Goal: Task Accomplishment & Management: Manage account settings

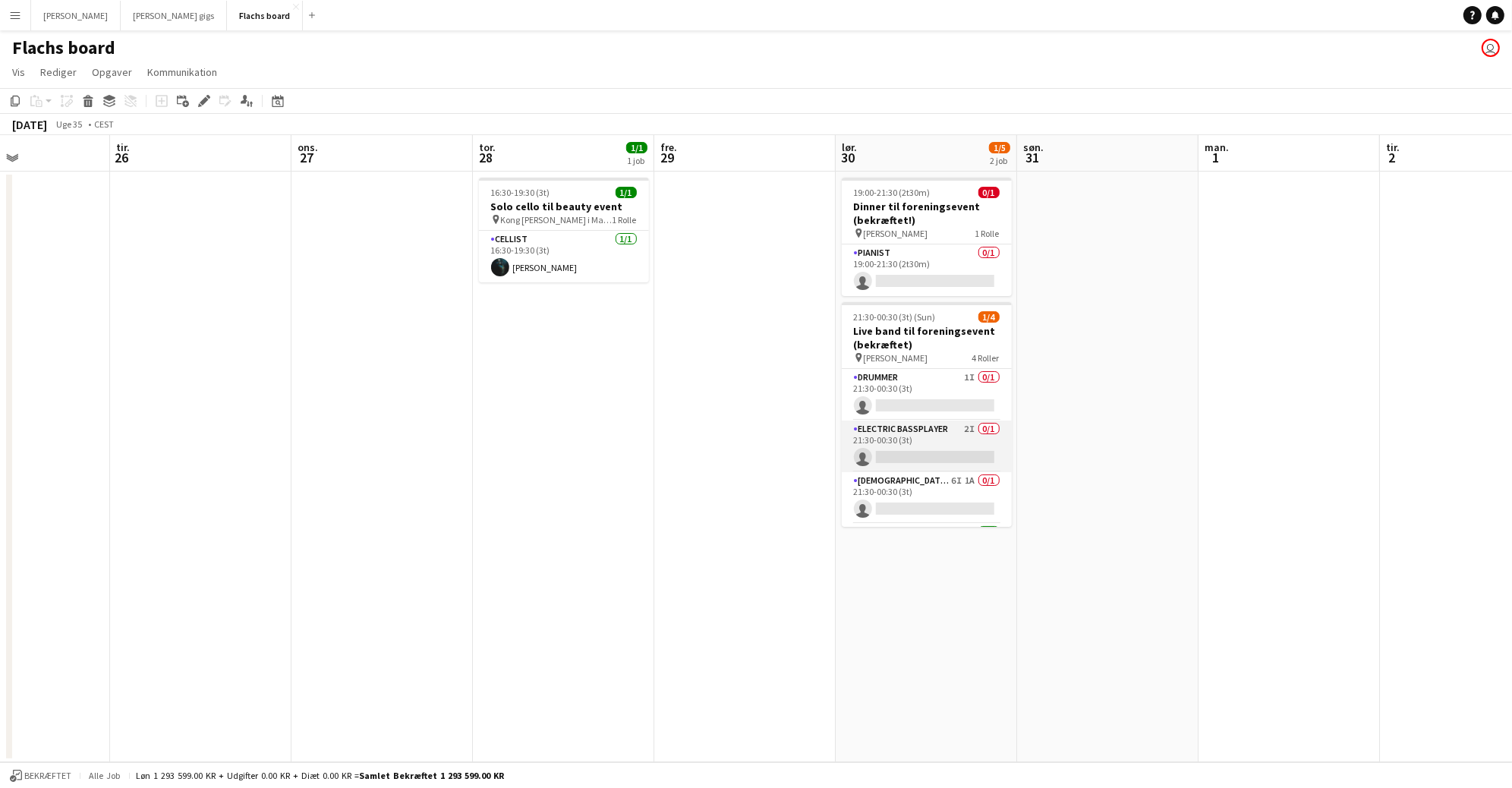
click at [953, 437] on app-card-role "Electric Bassplayer 2I 0/1 21:30-00:30 (3t) single-neutral-actions" at bounding box center [927, 446] width 170 height 52
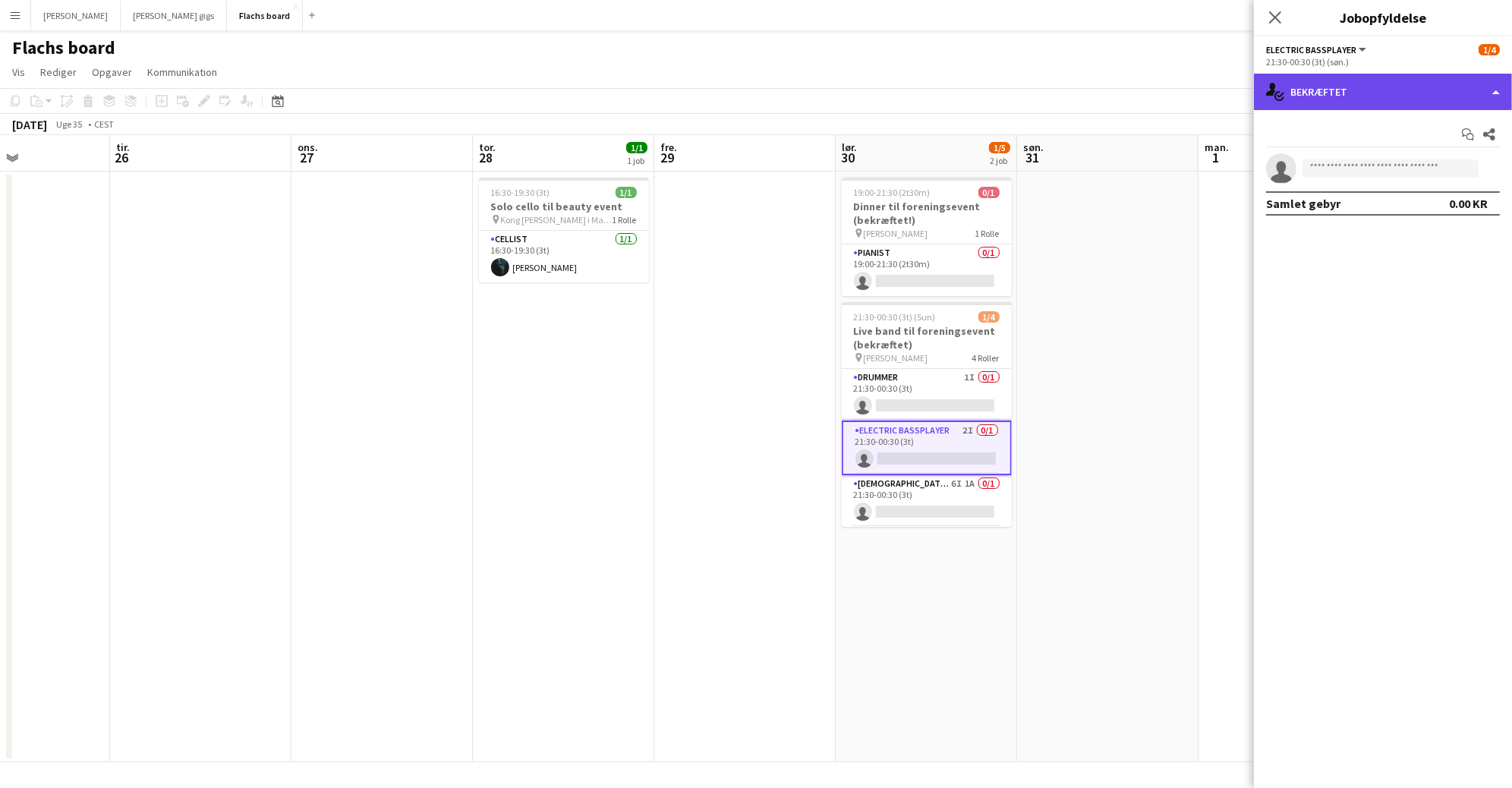
click at [1323, 95] on div "single-neutral-actions-check-2 Bekræftet" at bounding box center [1383, 92] width 258 height 37
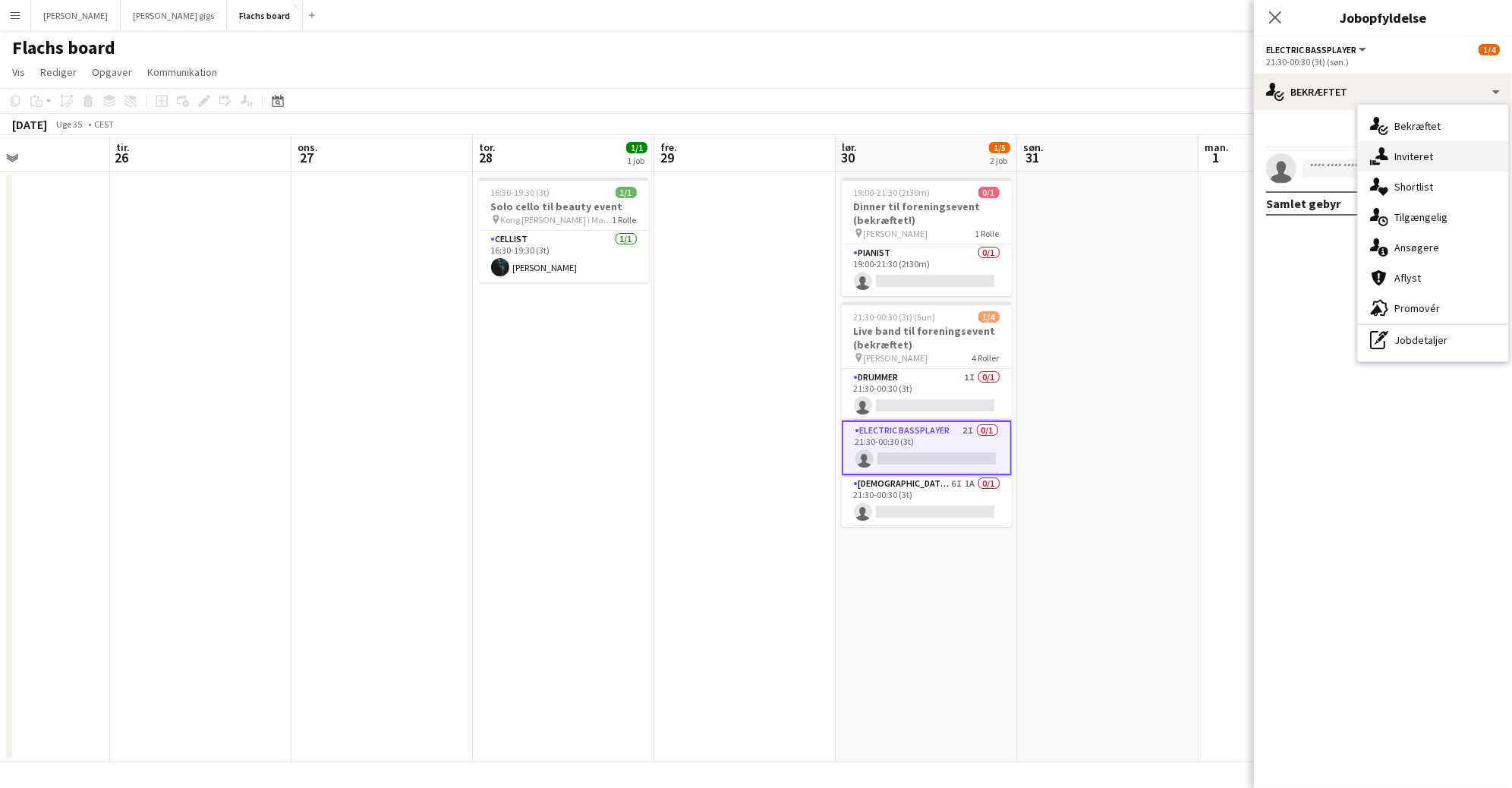
click at [1399, 150] on div "single-neutral-actions-share-1 Inviteret" at bounding box center [1433, 156] width 150 height 31
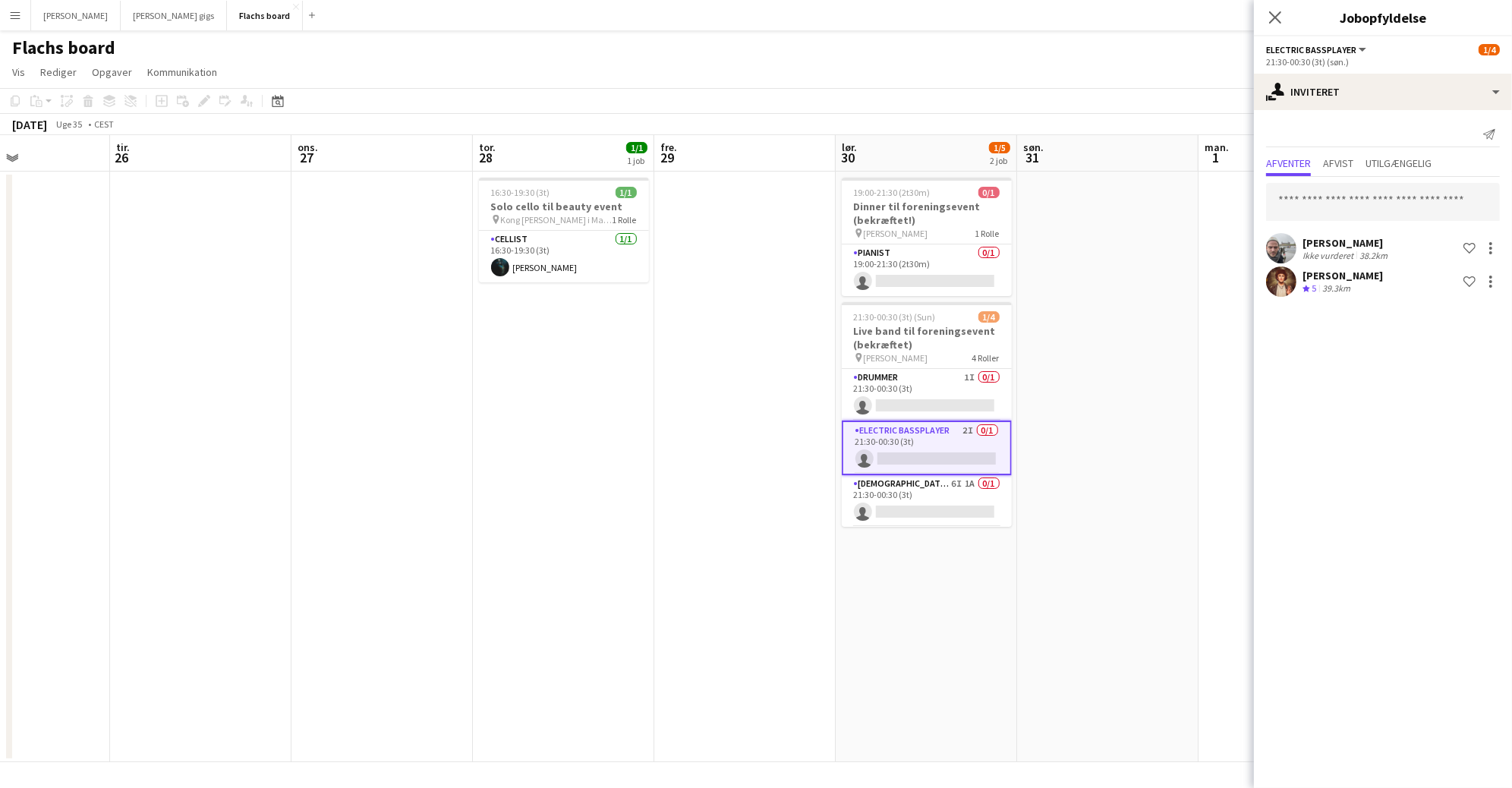
click at [1340, 178] on div "[PERSON_NAME] vurderet 38.2km Shortlist team [PERSON_NAME] Teamvurdering 5 39.3…" at bounding box center [1383, 238] width 258 height 123
click at [1339, 170] on span "Afvist" at bounding box center [1339, 165] width 31 height 23
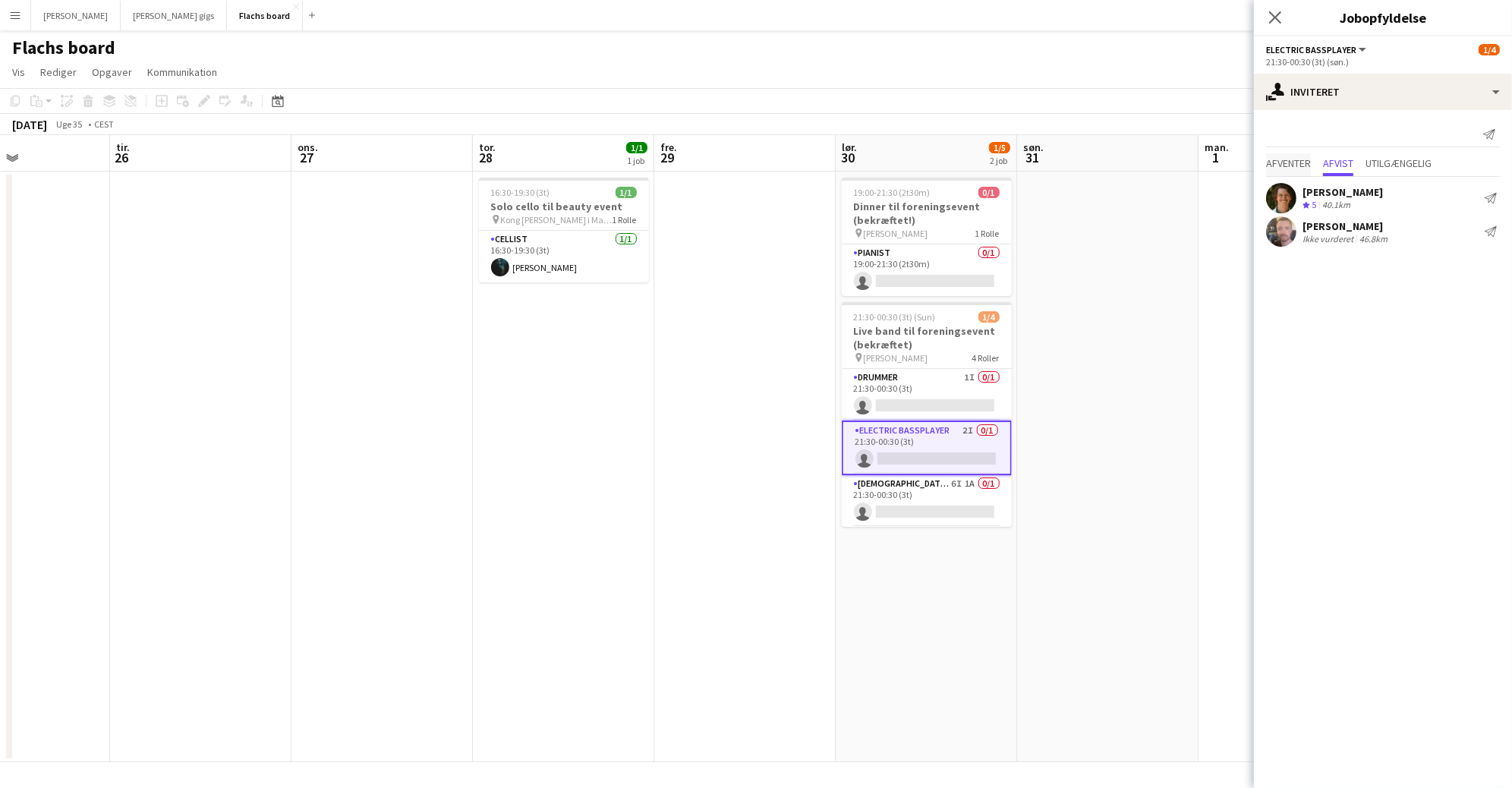
click at [1295, 163] on span "Afventer" at bounding box center [1289, 163] width 45 height 11
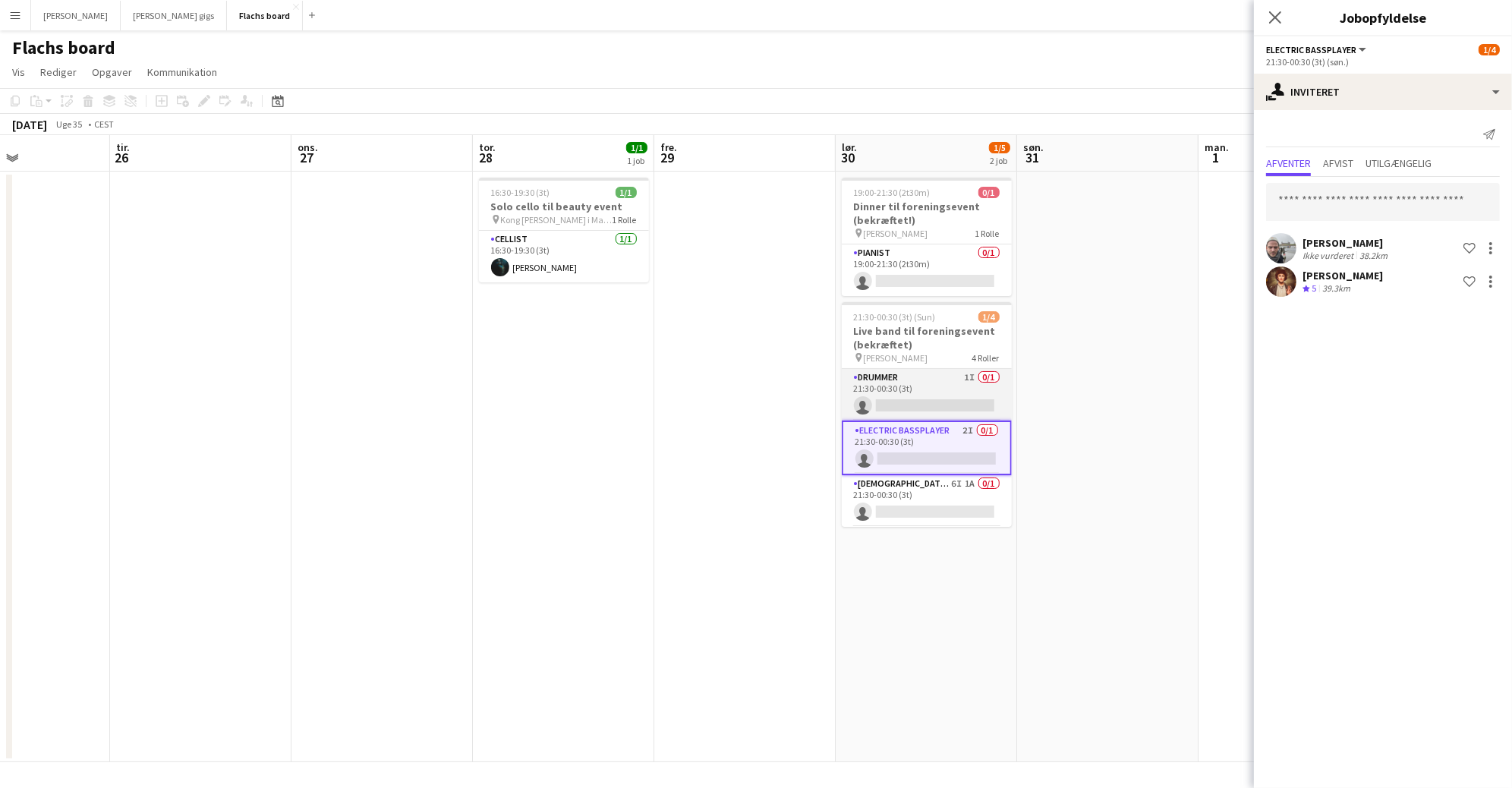
click at [951, 396] on app-card-role "Drummer 1I 0/1 21:30-00:30 (3t) single-neutral-actions" at bounding box center [927, 394] width 170 height 52
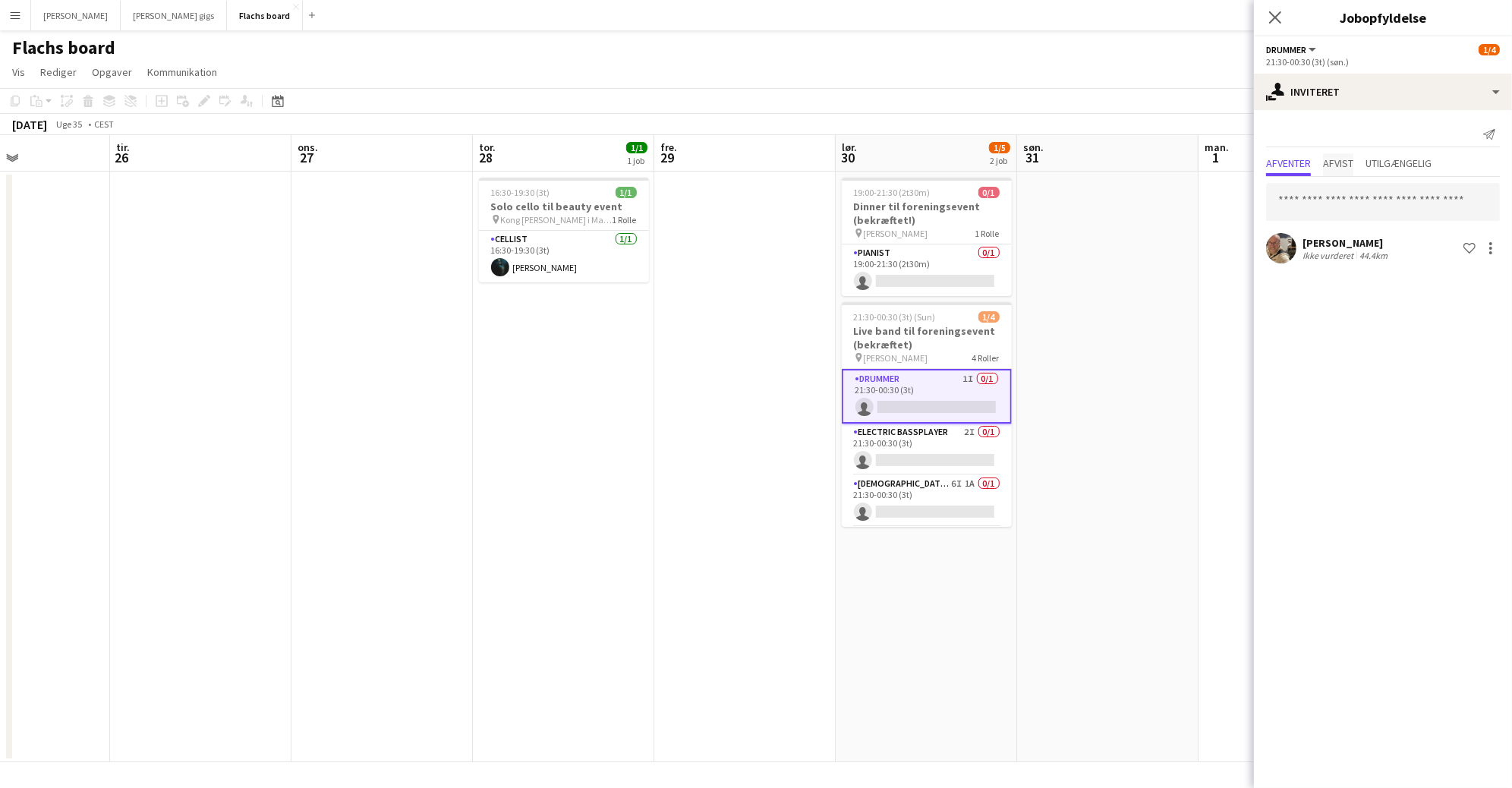
click at [1349, 160] on span "Afvist" at bounding box center [1339, 163] width 31 height 11
click at [1293, 164] on span "Afventer" at bounding box center [1289, 163] width 45 height 11
click at [1181, 323] on app-date-cell at bounding box center [1108, 466] width 182 height 590
